Goal: Task Accomplishment & Management: Complete application form

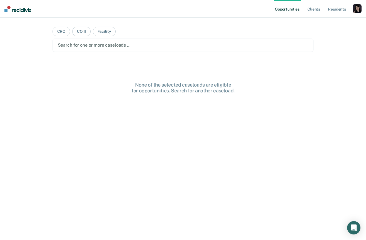
click at [360, 8] on div "button" at bounding box center [356, 8] width 9 height 9
click at [320, 22] on link "Profile" at bounding box center [334, 22] width 45 height 5
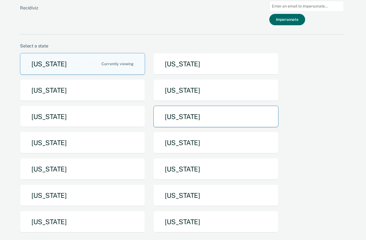
scroll to position [17, 0]
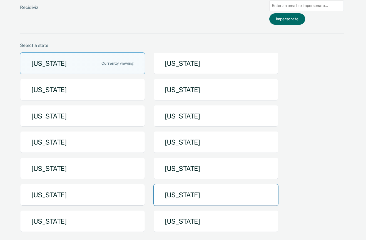
click at [184, 191] on button "[US_STATE]" at bounding box center [215, 195] width 125 height 22
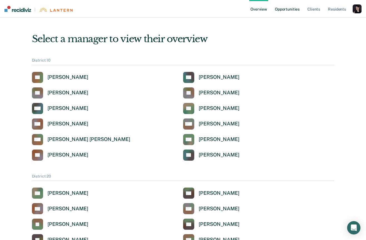
click at [287, 12] on link "Opportunities" at bounding box center [286, 9] width 27 height 18
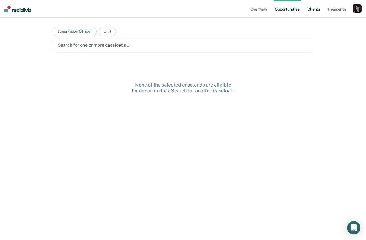
click at [317, 9] on link "Client s" at bounding box center [313, 9] width 15 height 18
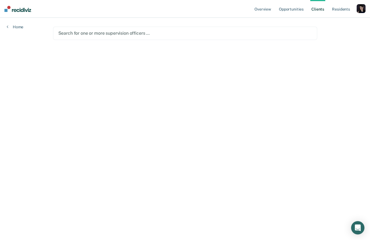
click at [117, 38] on div "Search for one or more supervision officers …" at bounding box center [185, 33] width 264 height 13
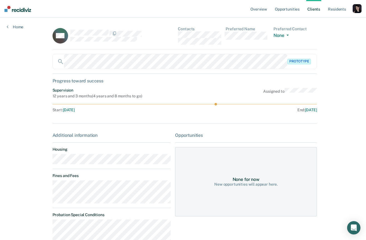
click at [352, 9] on div "button" at bounding box center [356, 8] width 9 height 9
click at [324, 20] on div "Profile How it works Go to Pathways Log Out" at bounding box center [335, 33] width 54 height 34
click at [317, 23] on link "Profile" at bounding box center [334, 22] width 45 height 5
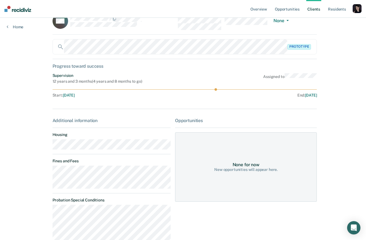
click at [6, 28] on div "Home" at bounding box center [15, 24] width 30 height 12
click at [9, 27] on link "Home" at bounding box center [15, 26] width 17 height 5
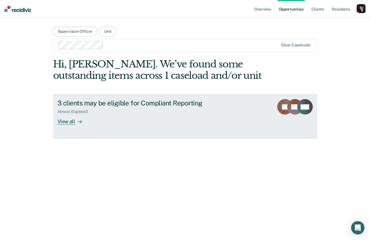
click at [131, 115] on div "3 clients may be eligible for Compliant Reporting Almost Eligible : 3 View all" at bounding box center [161, 112] width 208 height 26
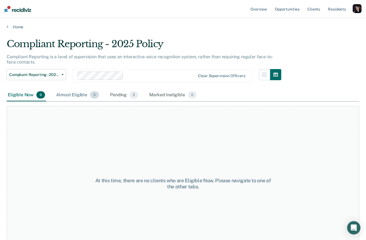
click at [79, 98] on div "Almost Eligible 3" at bounding box center [77, 95] width 45 height 12
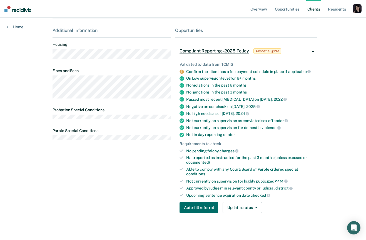
scroll to position [149, 0]
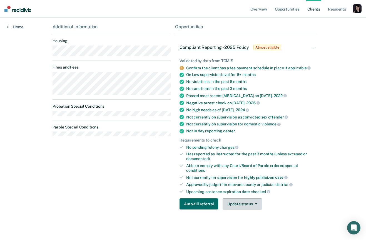
click at [247, 203] on button "Update status" at bounding box center [241, 203] width 39 height 11
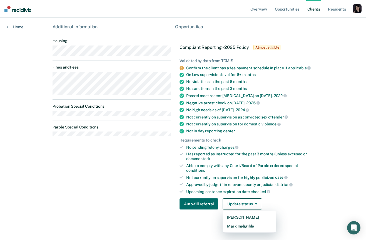
click at [314, 110] on div "Validated by data from TOMIS Confirm the client has a fee payment schedule in p…" at bounding box center [246, 132] width 142 height 165
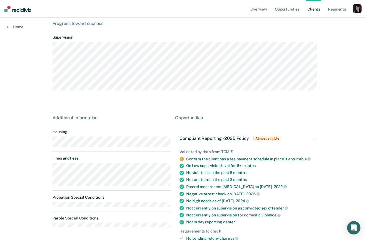
scroll to position [0, 0]
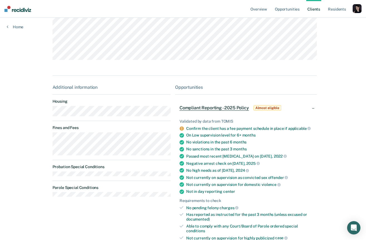
click at [312, 110] on div "Compliant Reporting - 2025 Policy Almost eligible" at bounding box center [246, 108] width 142 height 18
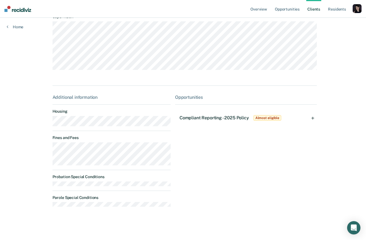
scroll to position [80, 0]
click at [248, 116] on div "Compliant Reporting - 2025 Policy Almost eligible" at bounding box center [230, 118] width 103 height 9
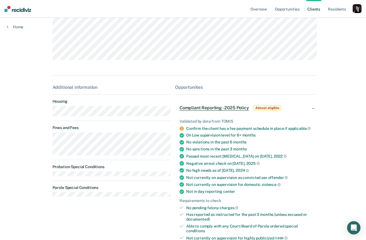
scroll to position [152, 0]
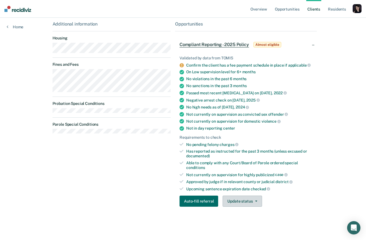
click at [257, 200] on button "Update status" at bounding box center [241, 201] width 39 height 11
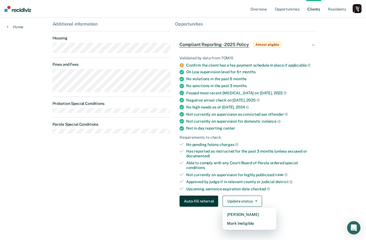
click at [207, 201] on button "Auto-fill referral" at bounding box center [198, 201] width 39 height 11
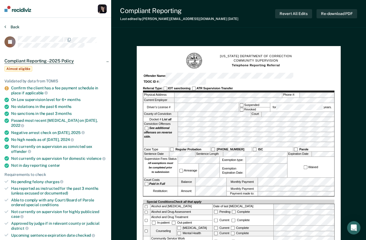
click at [7, 26] on button "Back" at bounding box center [11, 26] width 15 height 5
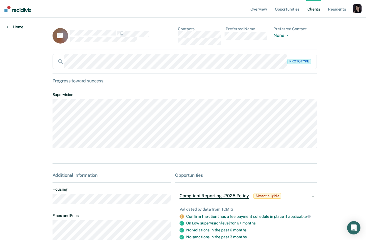
click at [14, 26] on link "Home" at bounding box center [15, 26] width 17 height 5
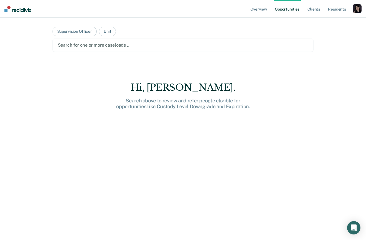
click at [323, 11] on ul "Overview Opportunities Client s Resident s" at bounding box center [300, 9] width 103 height 18
click at [316, 11] on link "Client s" at bounding box center [313, 9] width 15 height 18
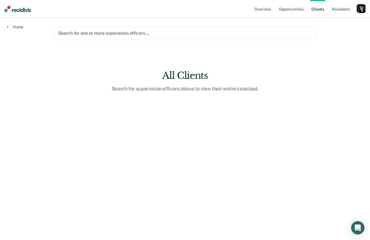
click at [123, 28] on div "Search for one or more supervision officers …" at bounding box center [185, 33] width 264 height 13
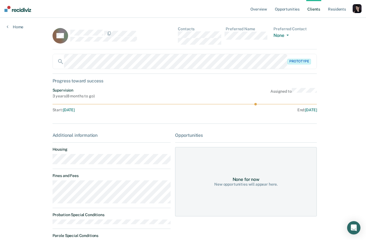
click at [7, 24] on div "Home" at bounding box center [15, 24] width 30 height 12
click at [7, 26] on icon at bounding box center [8, 26] width 2 height 4
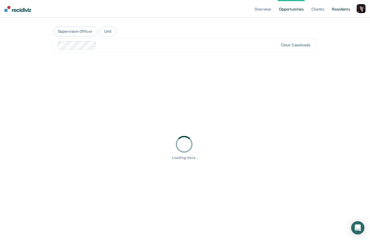
click at [334, 9] on link "Resident s" at bounding box center [341, 9] width 20 height 18
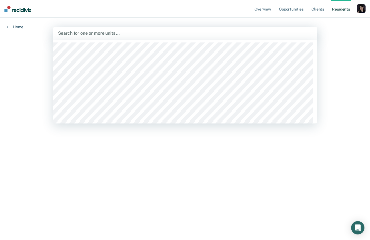
click at [185, 37] on div "Search for one or more units …" at bounding box center [185, 33] width 264 height 13
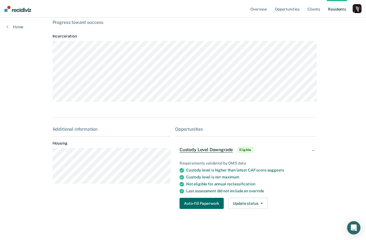
scroll to position [61, 0]
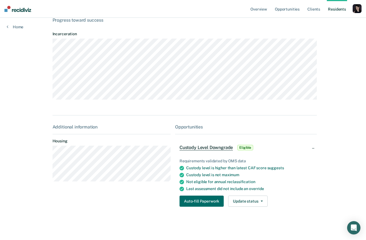
click at [232, 149] on div "Custody Level Downgrade Eligible" at bounding box center [216, 147] width 75 height 9
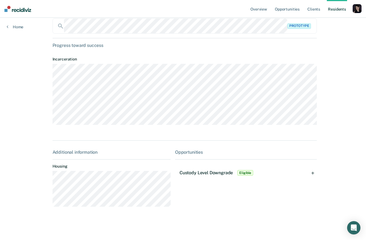
scroll to position [35, 0]
click at [232, 170] on div "Custody Level Downgrade Eligible" at bounding box center [216, 173] width 75 height 9
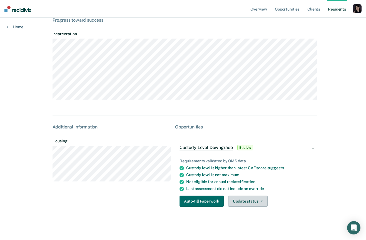
click at [248, 201] on button "Update status" at bounding box center [247, 201] width 39 height 11
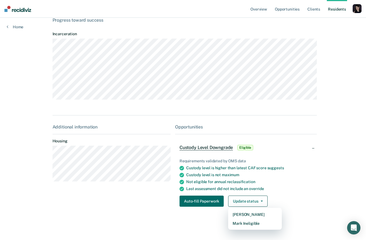
click at [203, 187] on div "Last assessment did not include an override" at bounding box center [249, 189] width 126 height 5
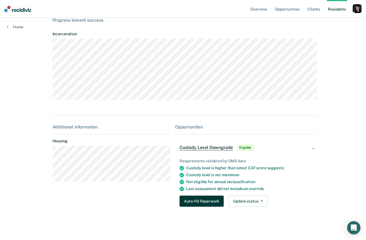
click at [204, 201] on button "Auto-fill Paperwork" at bounding box center [201, 201] width 44 height 11
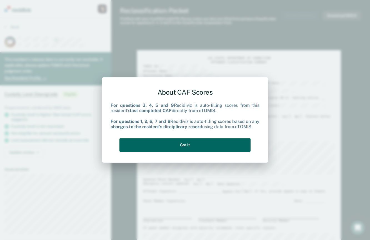
click at [189, 145] on button "Got it" at bounding box center [184, 145] width 131 height 14
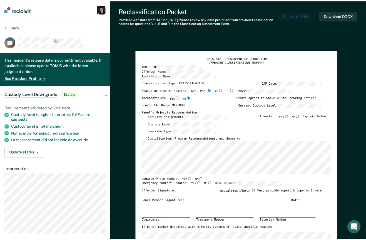
type textarea "x"
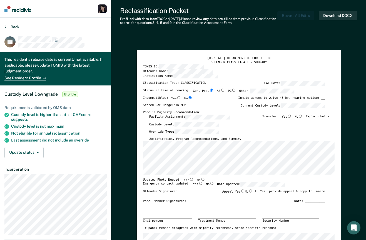
click at [6, 25] on button "Back" at bounding box center [11, 26] width 15 height 5
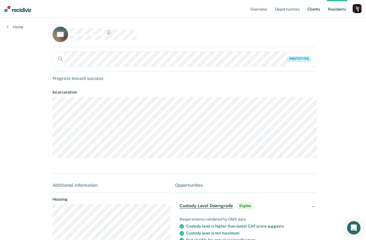
click at [310, 9] on link "Client s" at bounding box center [313, 9] width 15 height 18
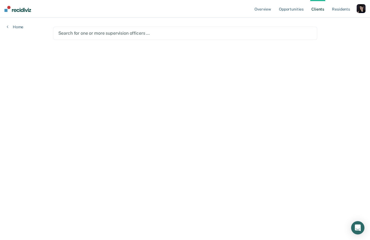
click at [245, 35] on div at bounding box center [184, 33] width 253 height 6
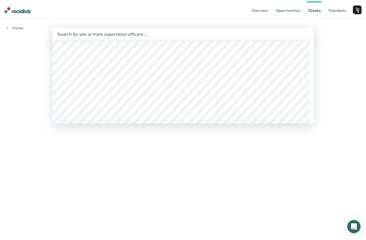
scroll to position [260, 0]
